Goal: Transaction & Acquisition: Purchase product/service

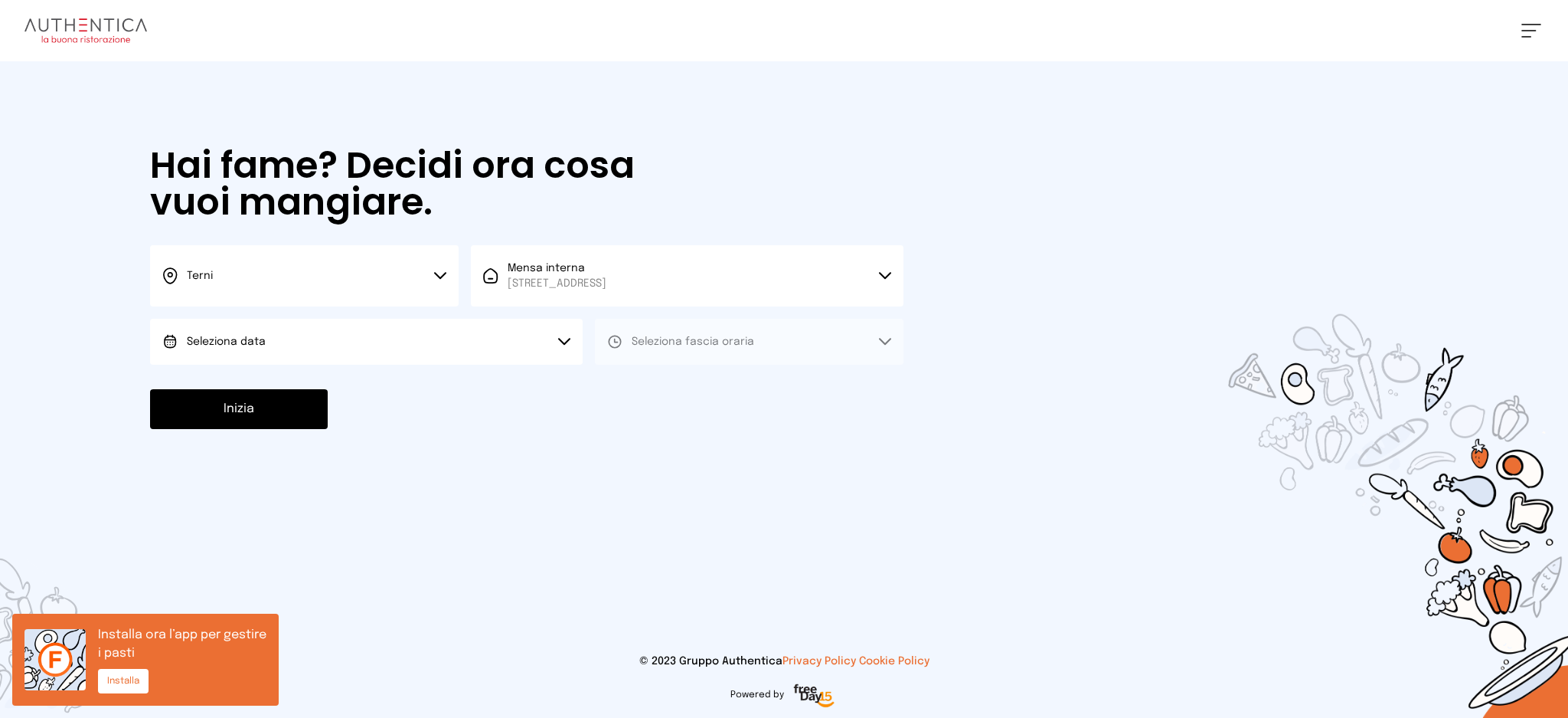
click at [388, 347] on button "Seleziona data" at bounding box center [366, 341] width 433 height 46
click at [399, 386] on li "[DATE], [DATE]" at bounding box center [366, 385] width 433 height 40
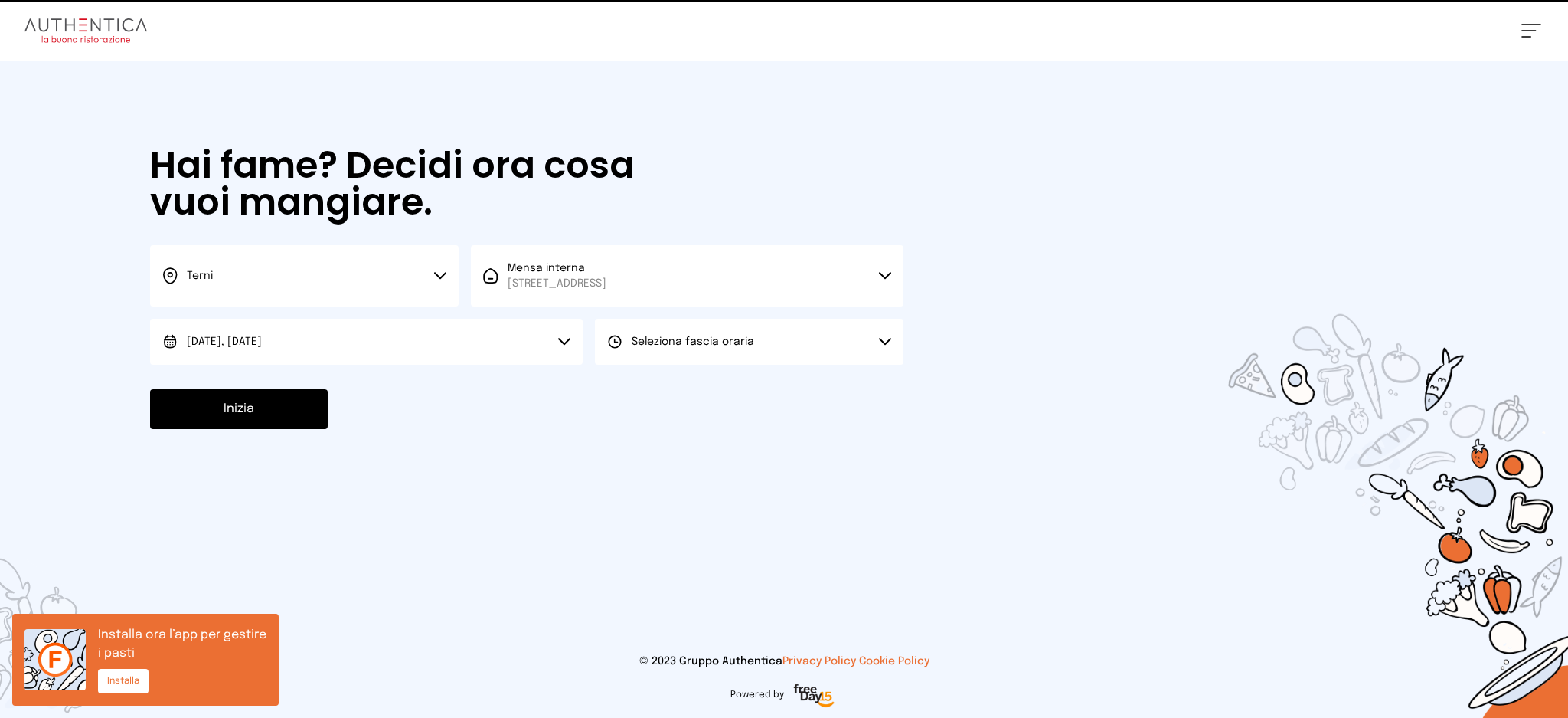
click at [634, 332] on button "Seleziona fascia oraria" at bounding box center [749, 341] width 309 height 46
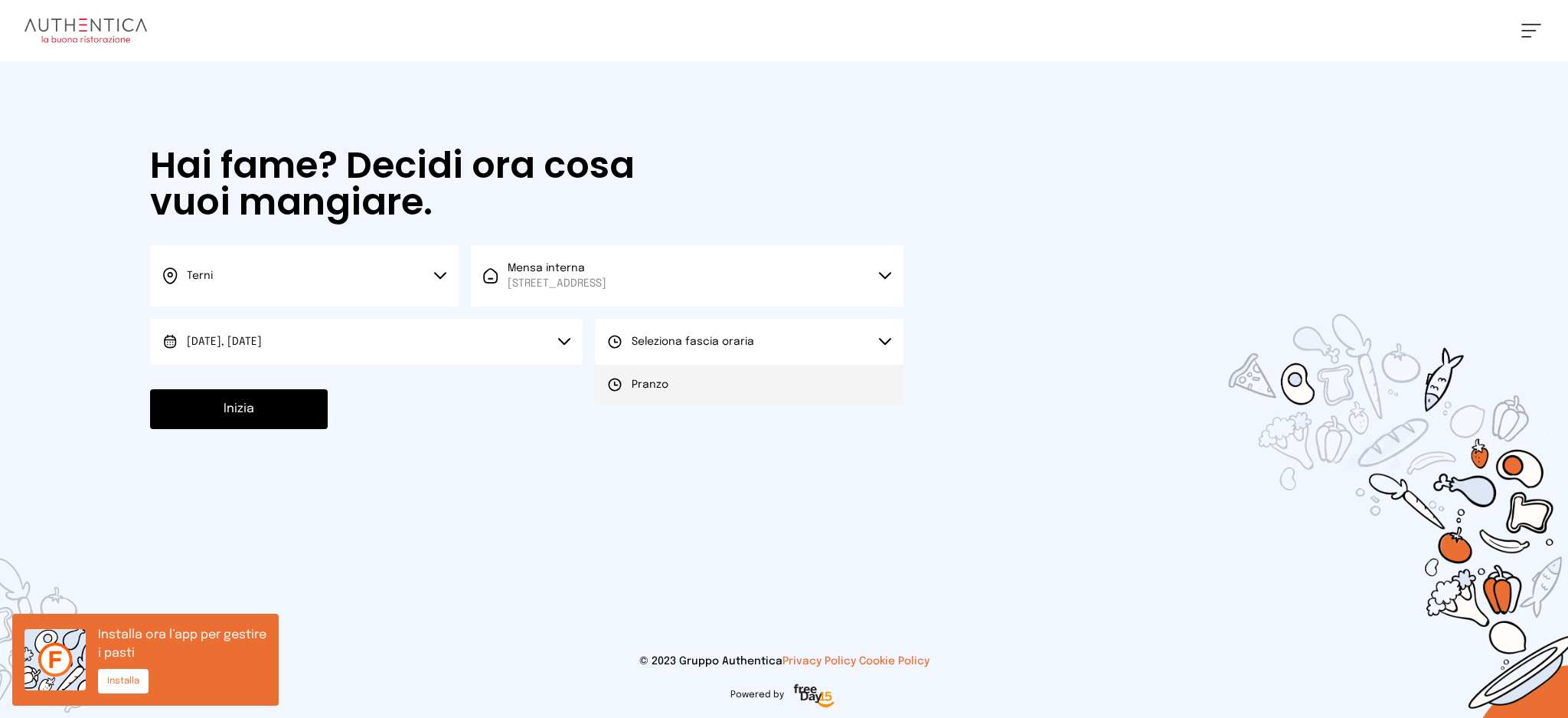
click at [655, 377] on span "Pranzo" at bounding box center [650, 385] width 37 height 15
click at [262, 390] on button "Inizia" at bounding box center [240, 409] width 178 height 40
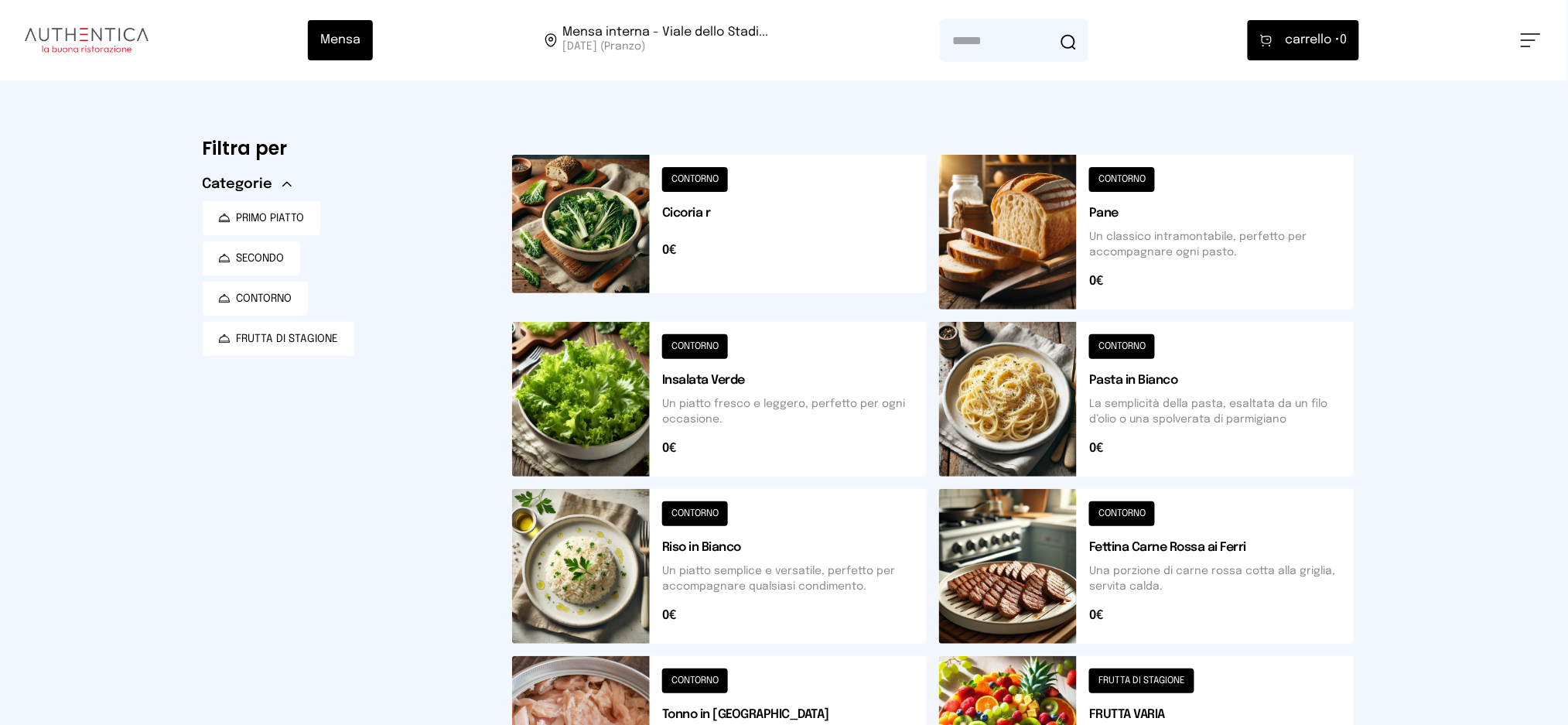
click at [1521, 34] on button at bounding box center [1531, 40] width 20 height 14
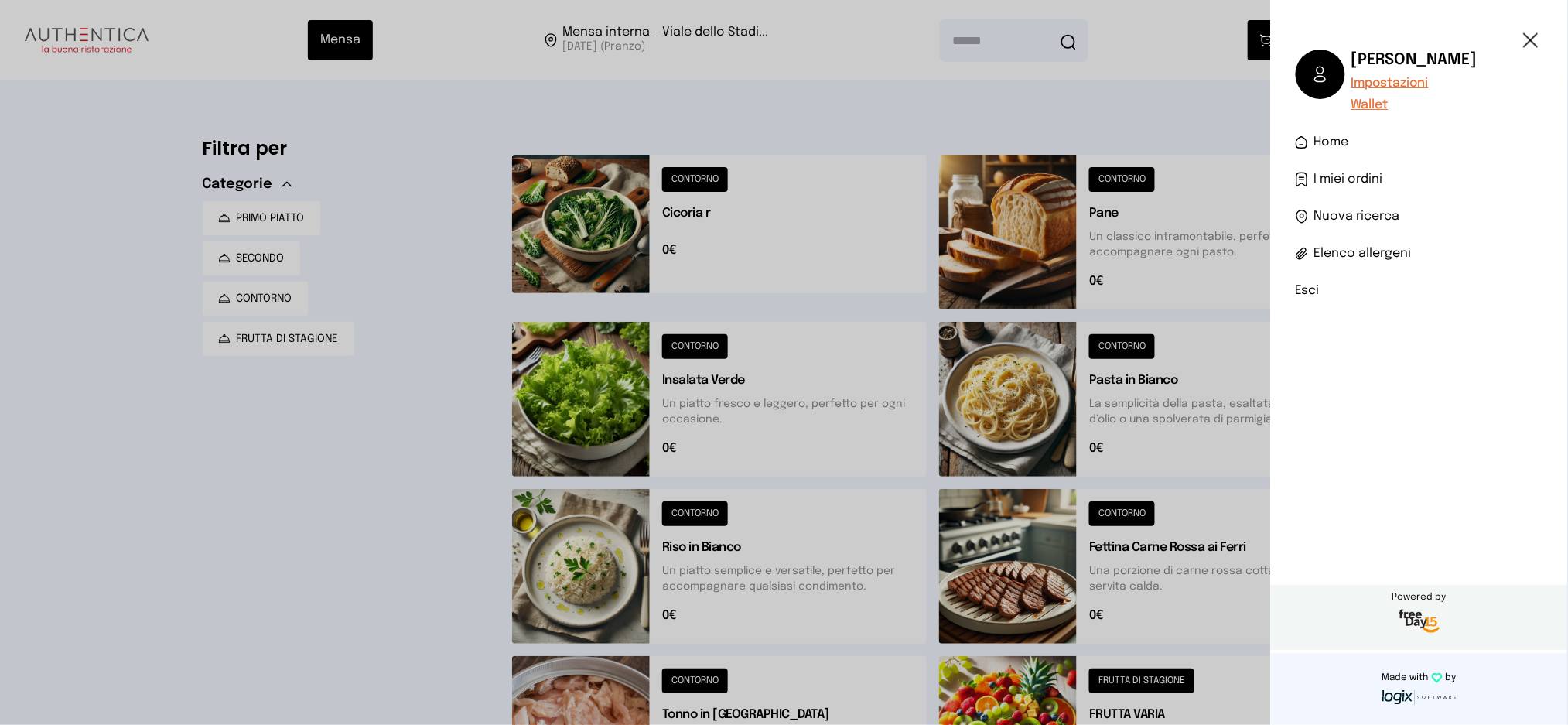
click at [1370, 172] on span "I miei ordini" at bounding box center [1349, 179] width 69 height 18
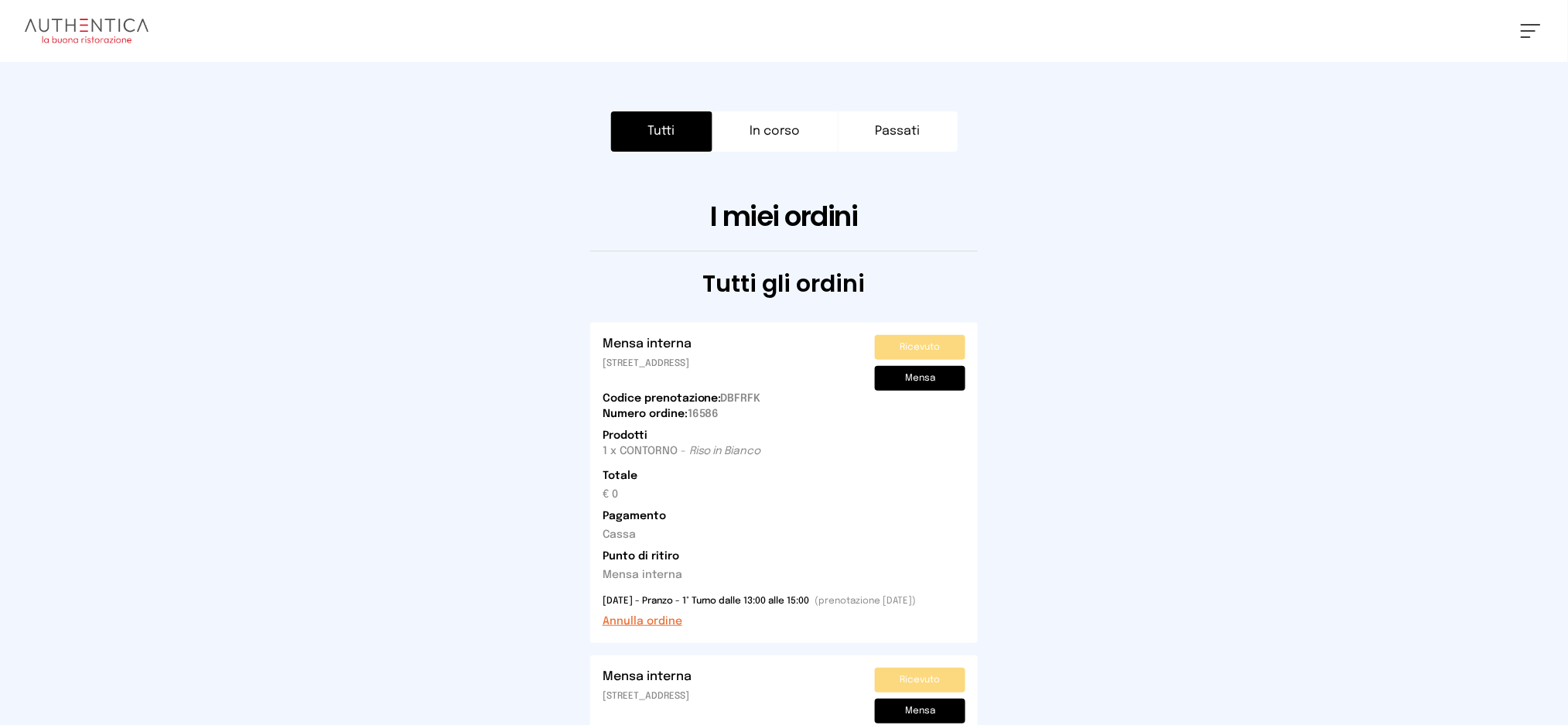
click at [672, 621] on button "Annulla ordine" at bounding box center [642, 621] width 79 height 15
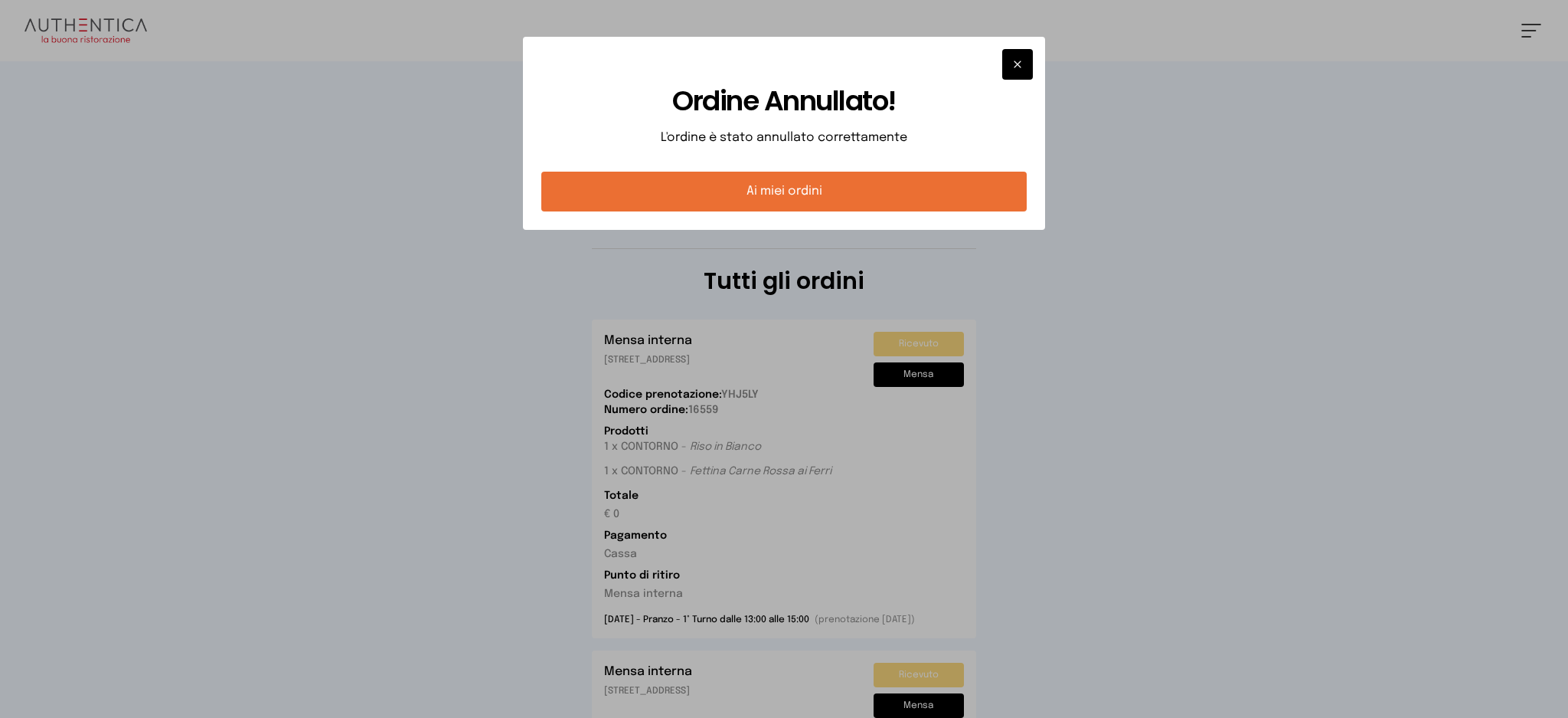
click at [827, 190] on button "Ai miei ordini" at bounding box center [785, 191] width 487 height 40
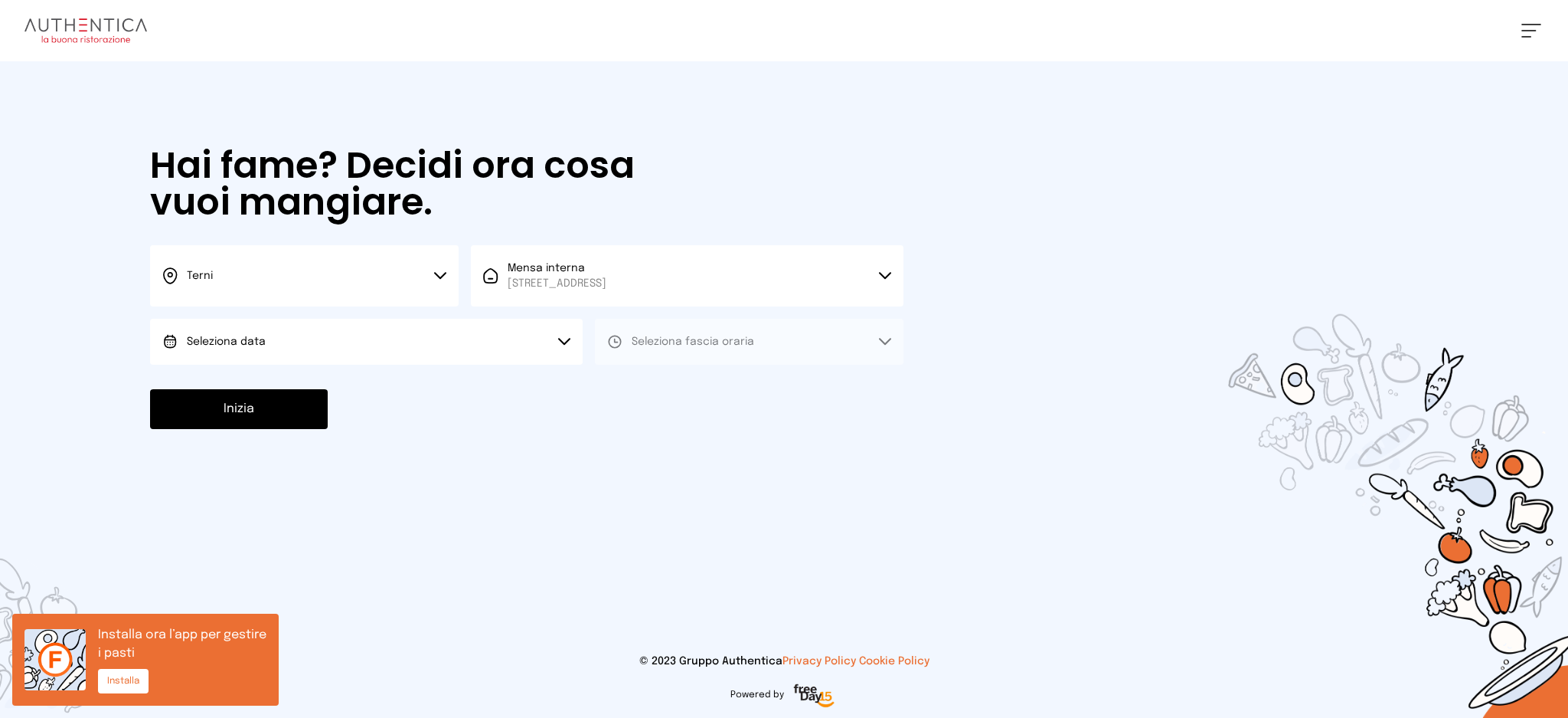
click at [472, 345] on button "Seleziona data" at bounding box center [366, 341] width 433 height 46
click at [487, 379] on li "[DATE], [DATE]" at bounding box center [366, 385] width 433 height 40
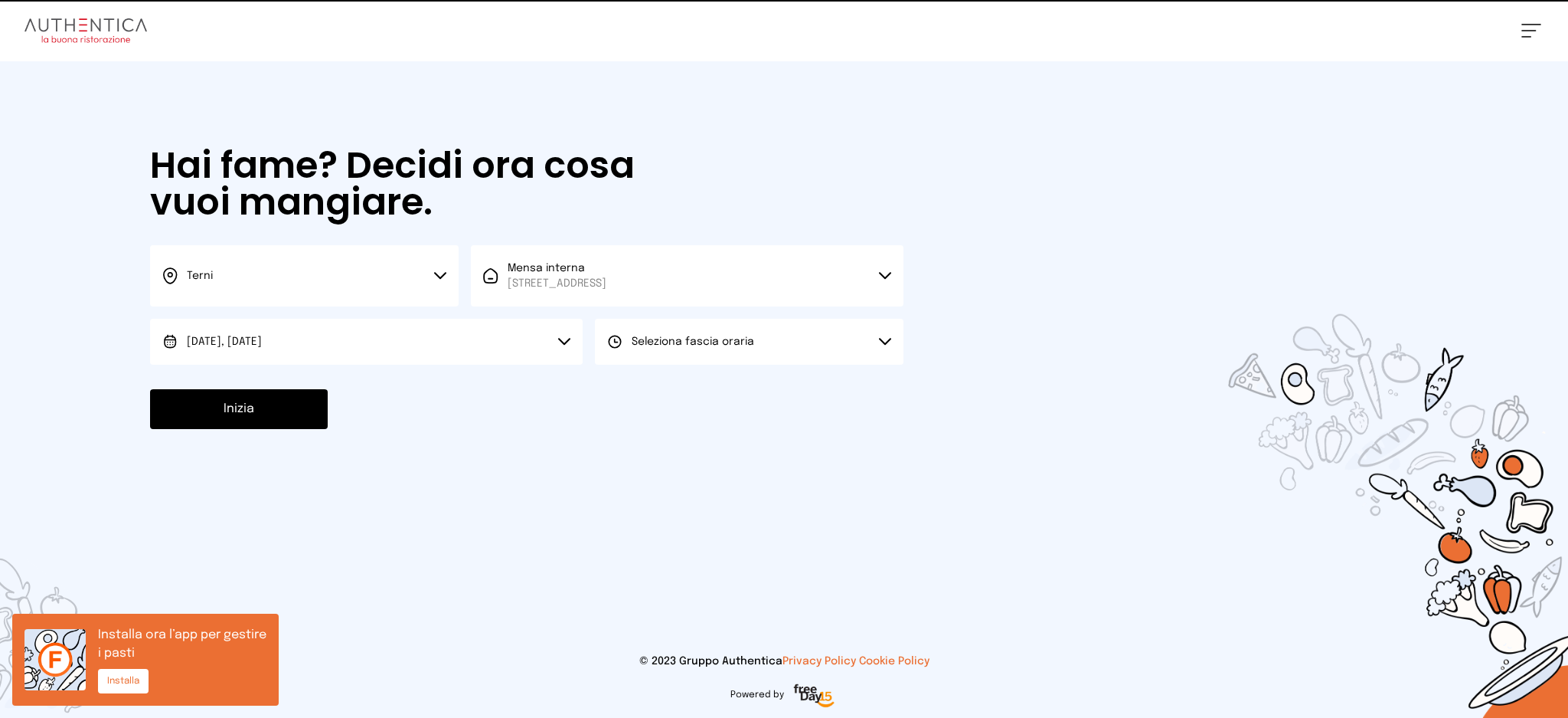
click at [683, 347] on span "Seleziona fascia oraria" at bounding box center [692, 341] width 122 height 10
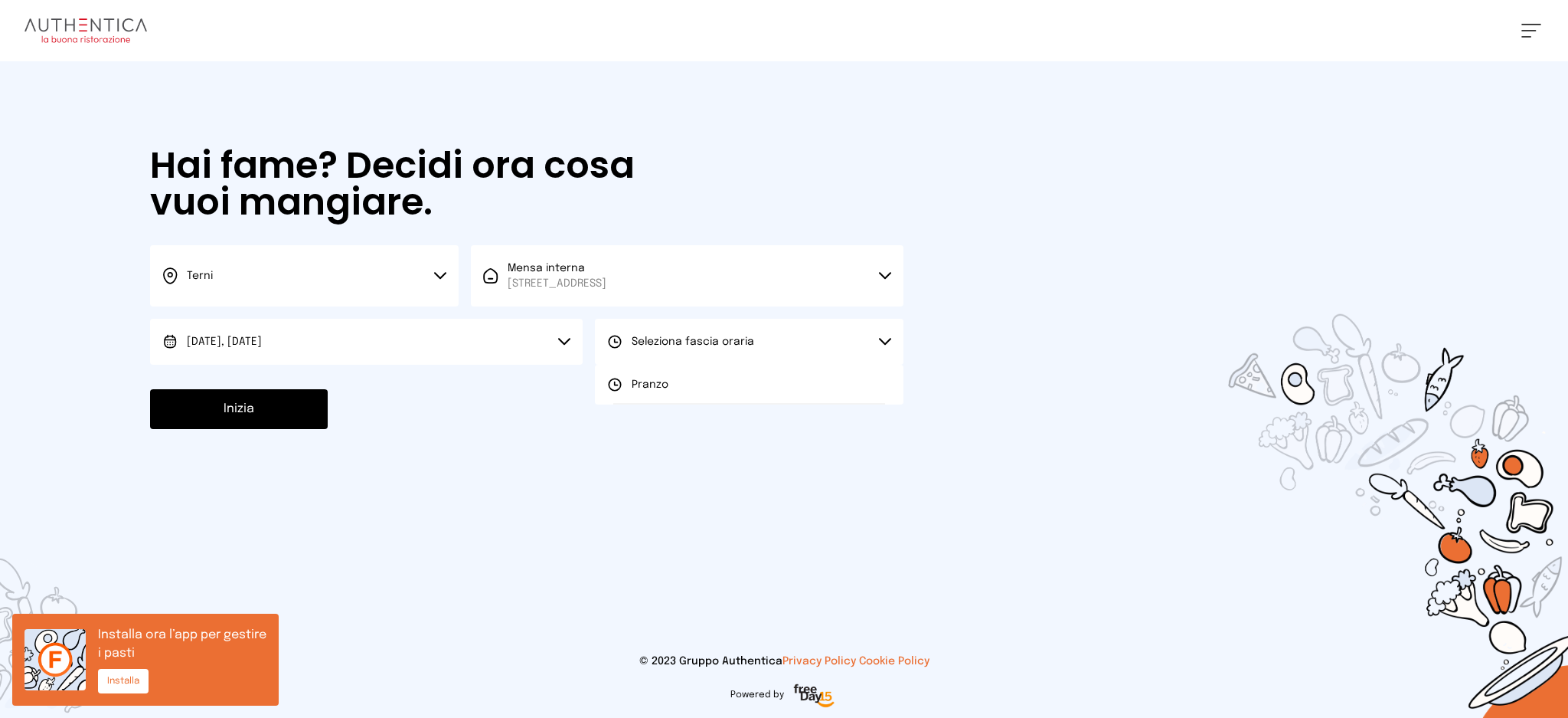
click at [692, 390] on li "Pranzo" at bounding box center [749, 385] width 309 height 40
click at [245, 415] on button "Inizia" at bounding box center [240, 409] width 178 height 40
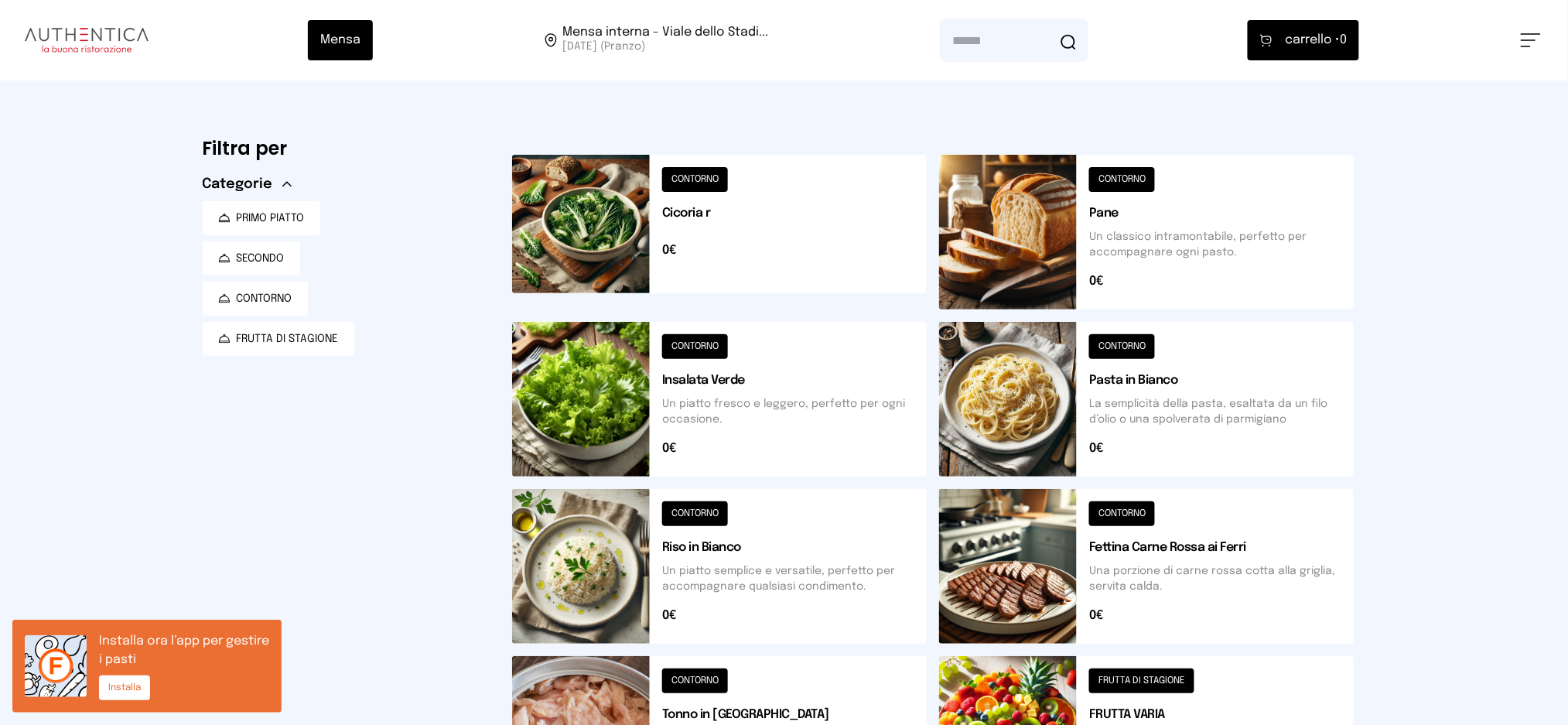
click at [1094, 394] on button at bounding box center [1147, 399] width 415 height 155
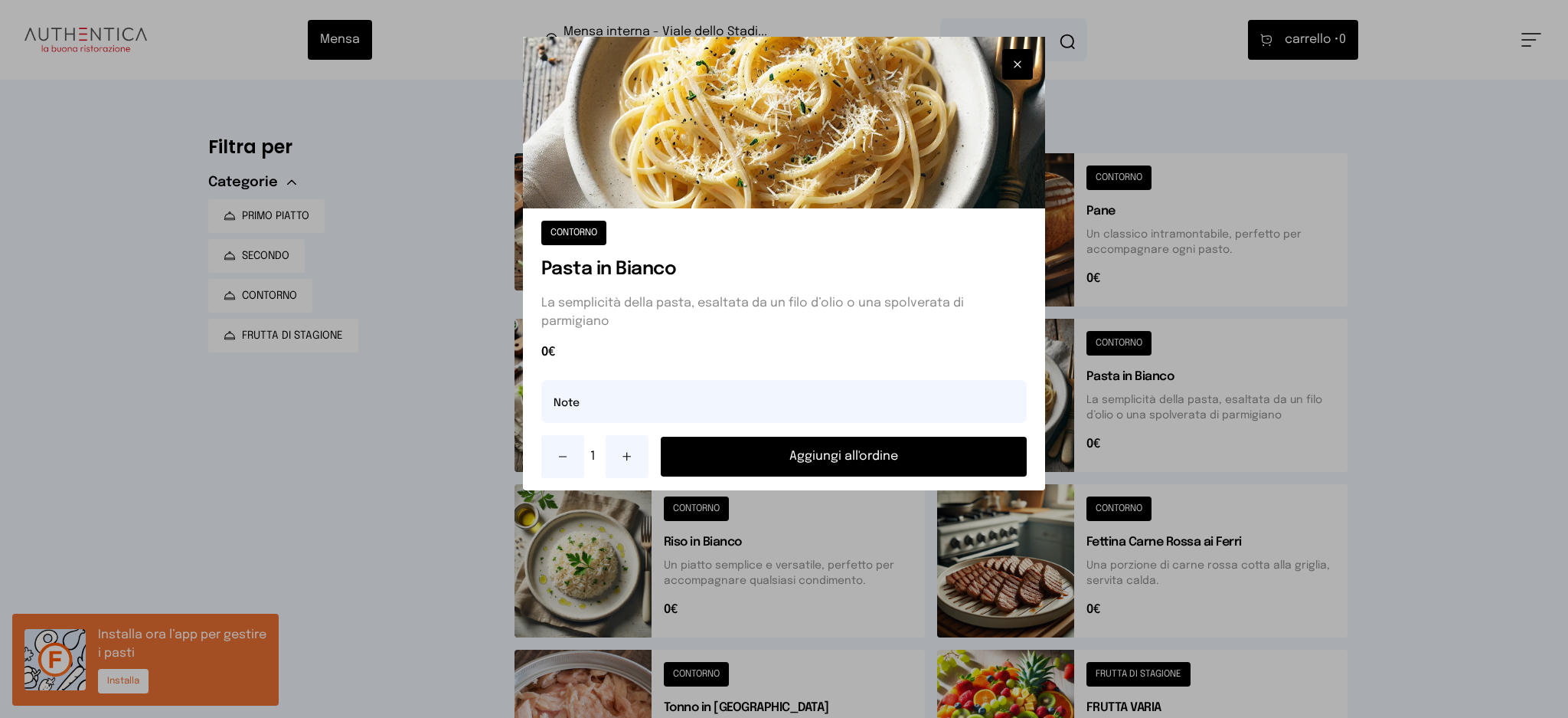
click at [851, 455] on button "Aggiungi all'ordine" at bounding box center [844, 457] width 366 height 40
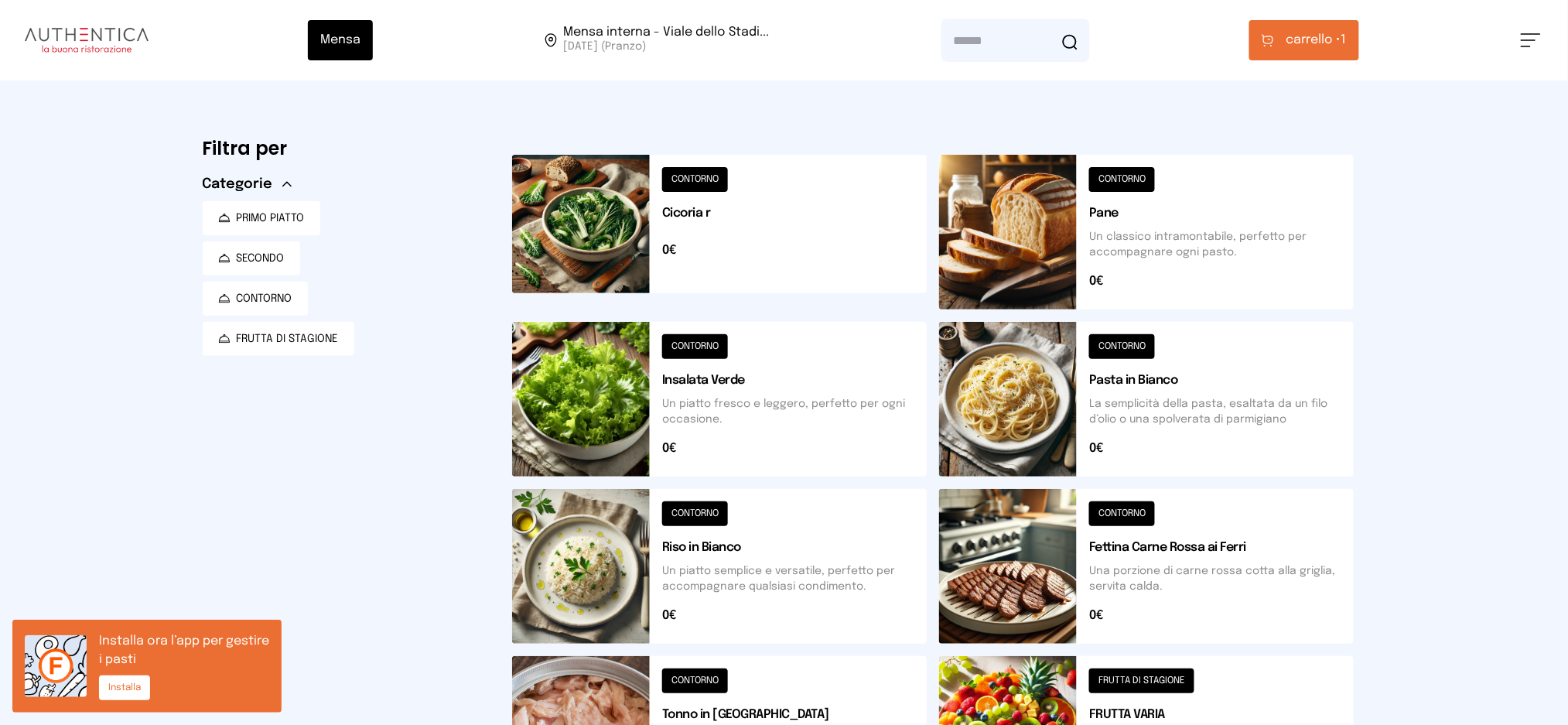
click at [1305, 42] on span "carrello •" at bounding box center [1314, 39] width 55 height 18
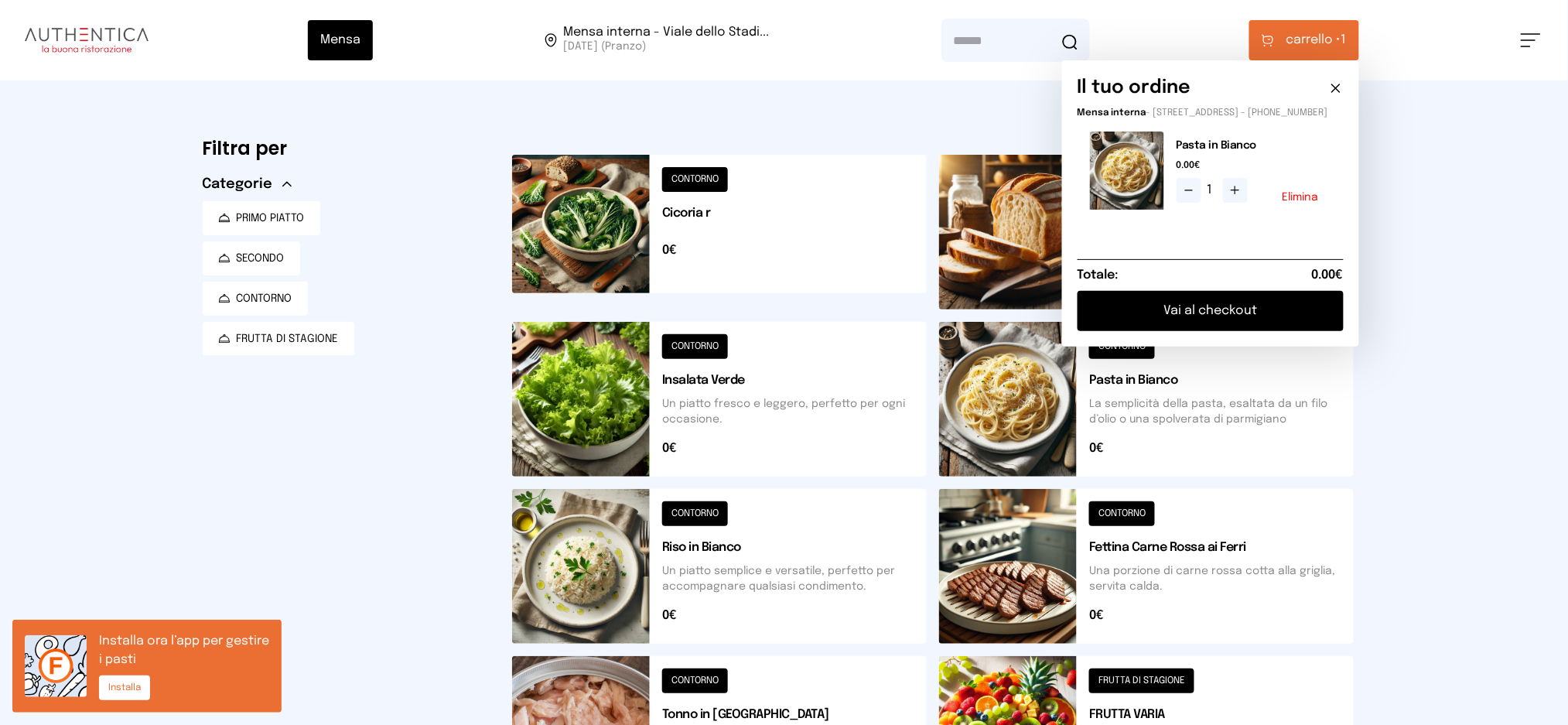
click at [1193, 311] on button "Vai al checkout" at bounding box center [1211, 311] width 266 height 40
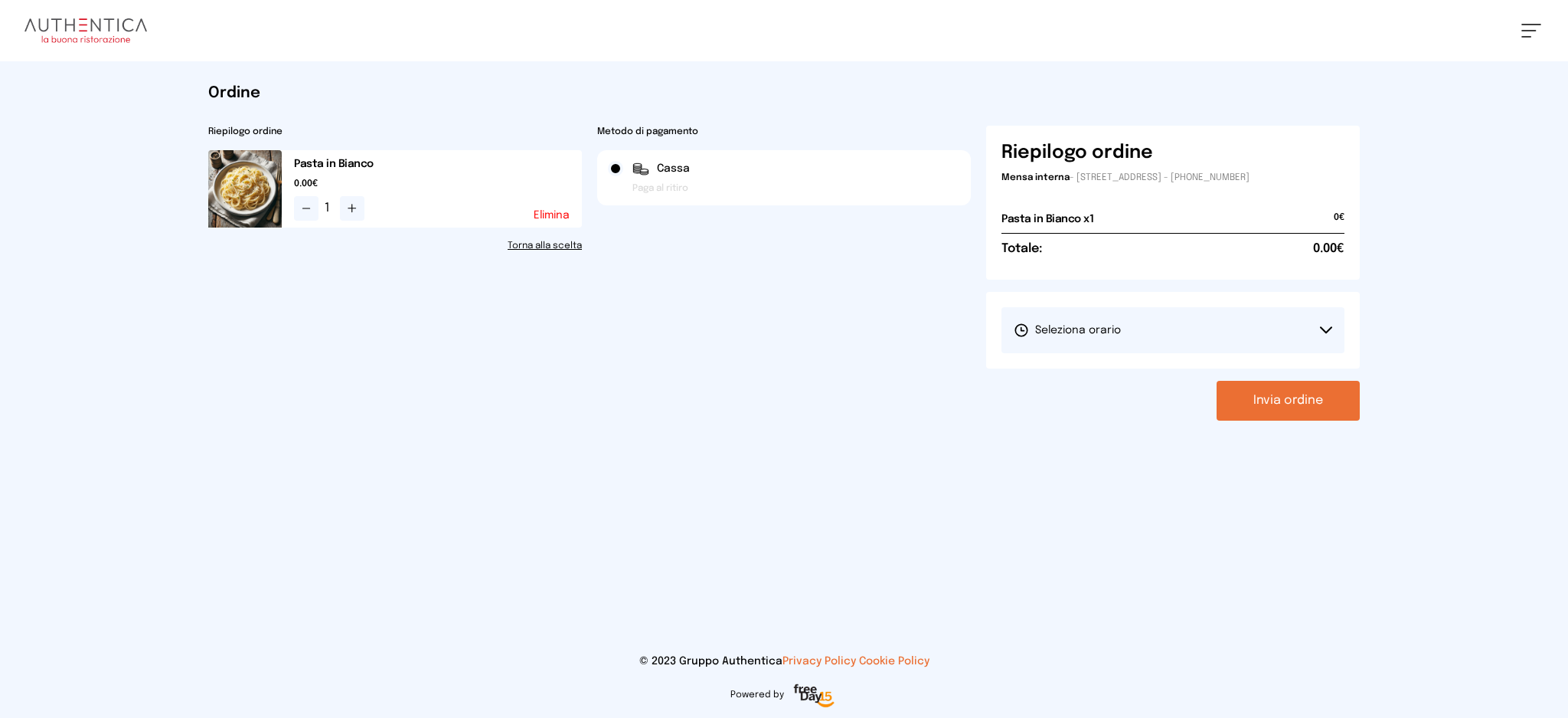
click at [1144, 336] on button "Seleziona orario" at bounding box center [1173, 330] width 343 height 46
click at [1131, 387] on li "1° Turno (13:00 - 15:00)" at bounding box center [1173, 373] width 343 height 40
click at [1262, 404] on button "Invia ordine" at bounding box center [1288, 401] width 143 height 40
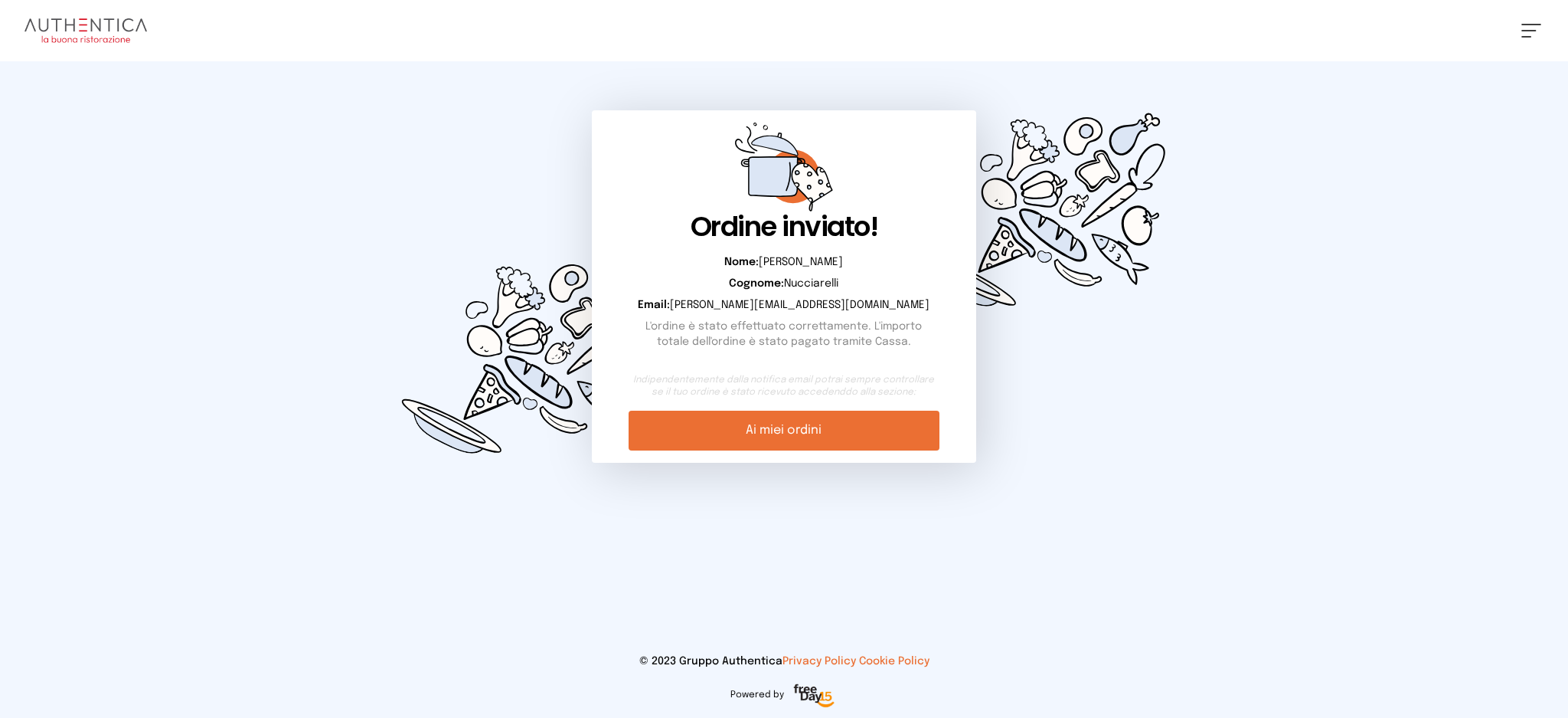
click at [790, 418] on link "Ai miei ordini" at bounding box center [784, 431] width 311 height 40
